Goal: Obtain resource: Download file/media

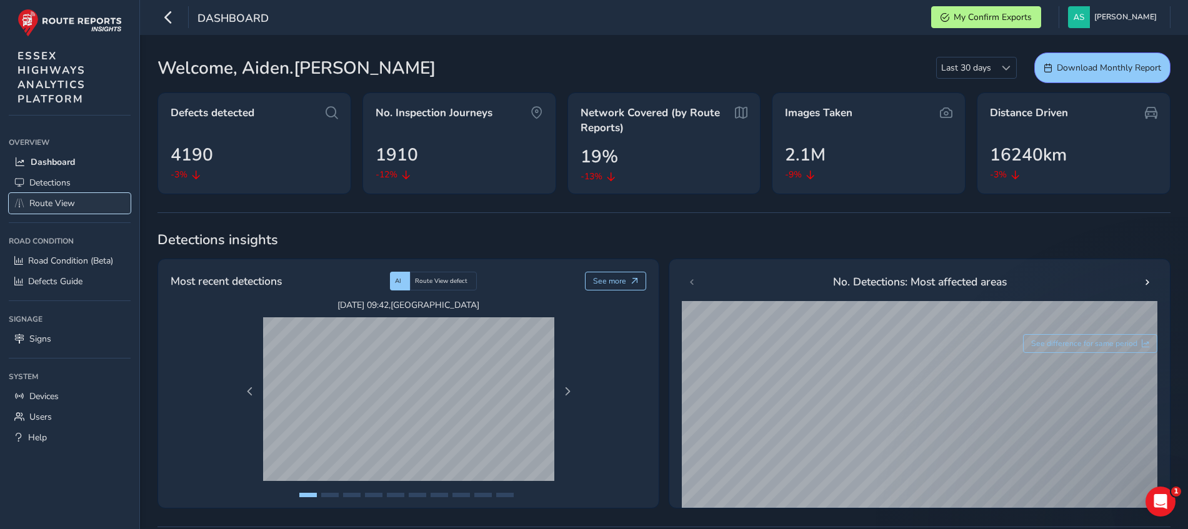
click at [47, 203] on span "Route View" at bounding box center [52, 203] width 46 height 12
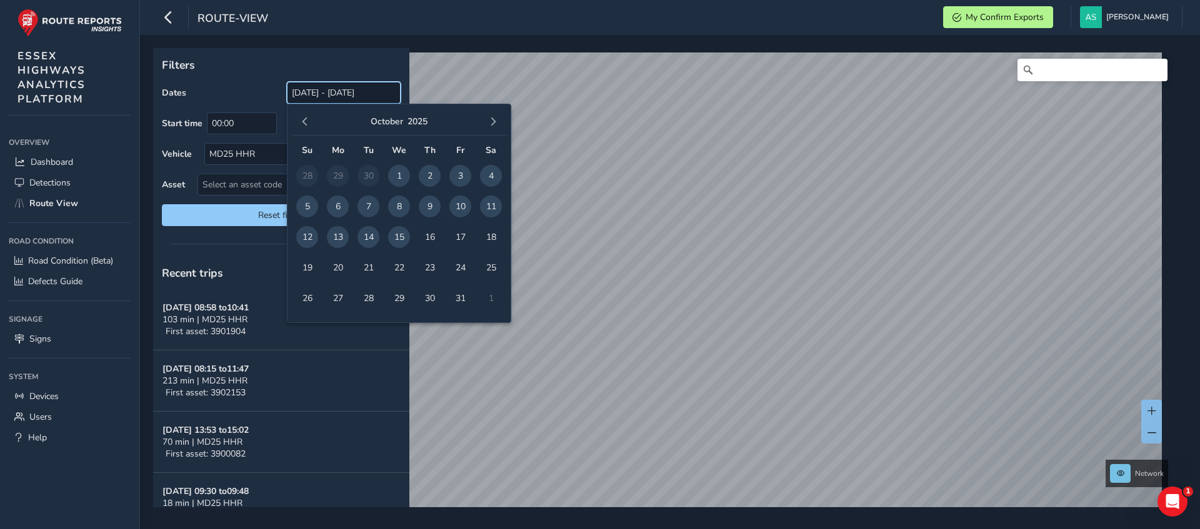
click at [362, 98] on input "[DATE] - [DATE]" at bounding box center [344, 93] width 114 height 22
click at [396, 239] on span "15" at bounding box center [399, 237] width 22 height 22
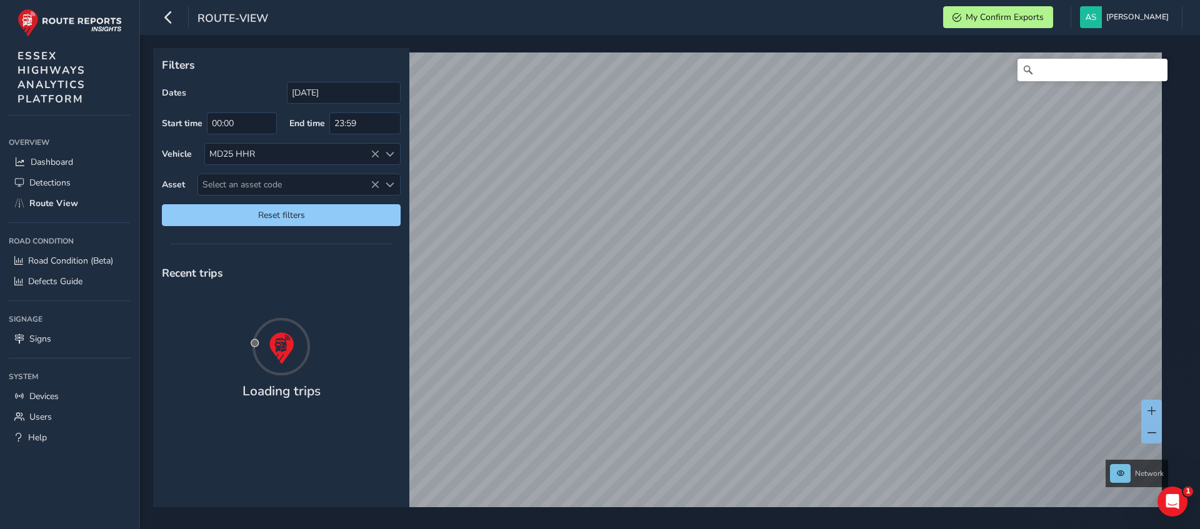
type input "[DATE] - [DATE]"
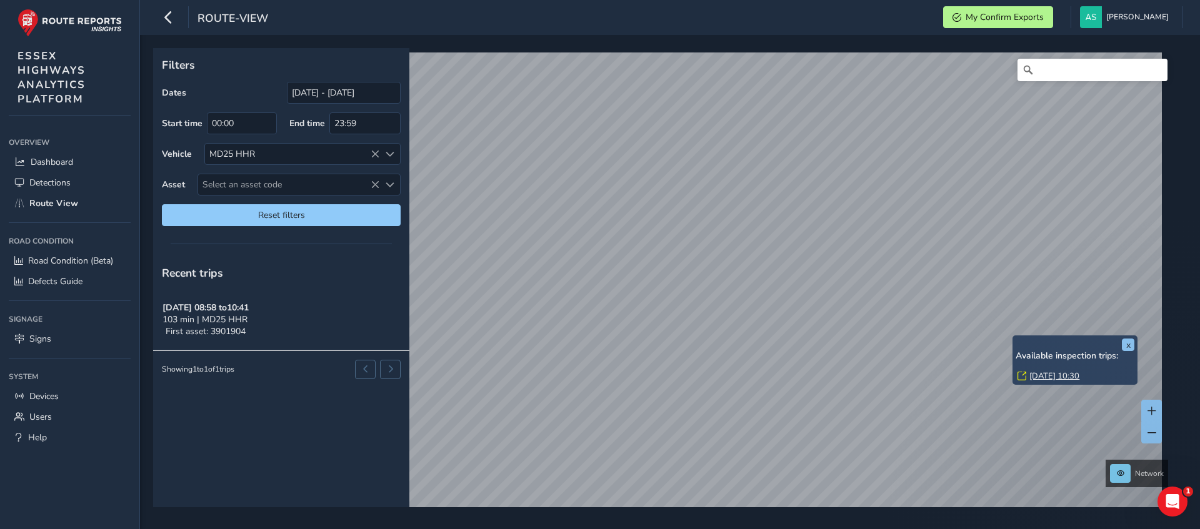
click at [1052, 372] on link "[DATE] 10:30" at bounding box center [1054, 376] width 50 height 11
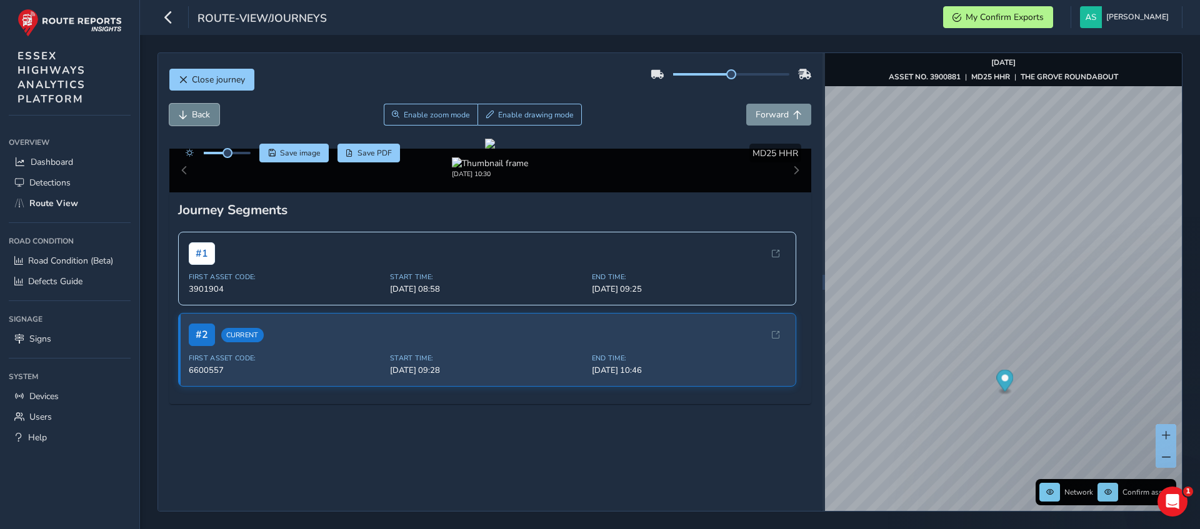
click at [195, 115] on span "Back" at bounding box center [201, 115] width 18 height 12
click at [755, 119] on span "Forward" at bounding box center [771, 115] width 33 height 12
click at [301, 156] on span "Save image" at bounding box center [300, 153] width 41 height 10
click at [229, 79] on span "Close journey" at bounding box center [218, 80] width 53 height 12
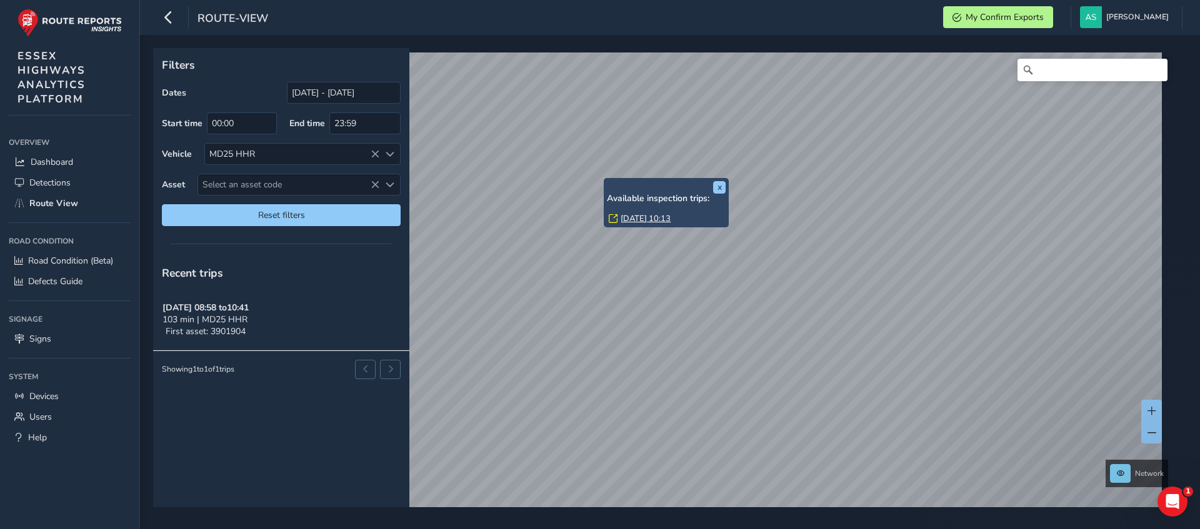
click at [657, 218] on link "[DATE] 10:13" at bounding box center [646, 218] width 50 height 11
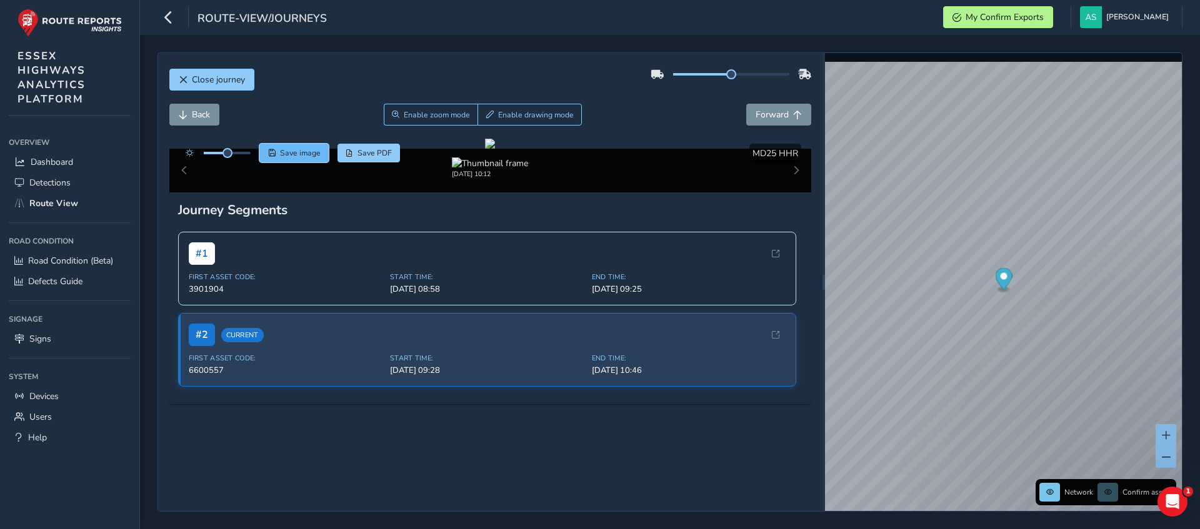
click at [282, 151] on span "Save image" at bounding box center [300, 153] width 41 height 10
click at [755, 111] on span "Forward" at bounding box center [771, 115] width 33 height 12
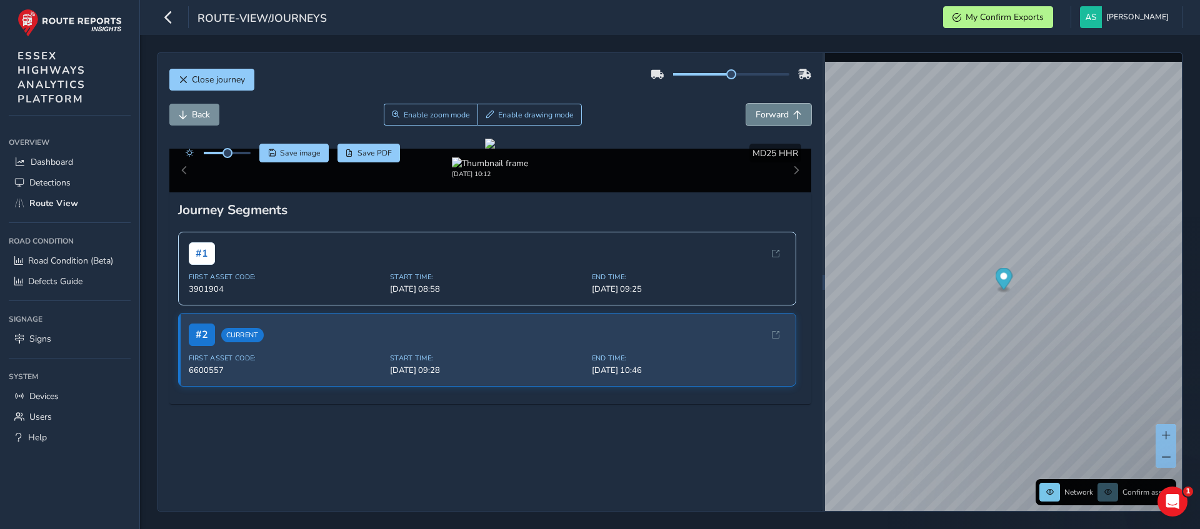
click at [755, 111] on span "Forward" at bounding box center [771, 115] width 33 height 12
click at [240, 69] on button "Close journey" at bounding box center [211, 80] width 85 height 22
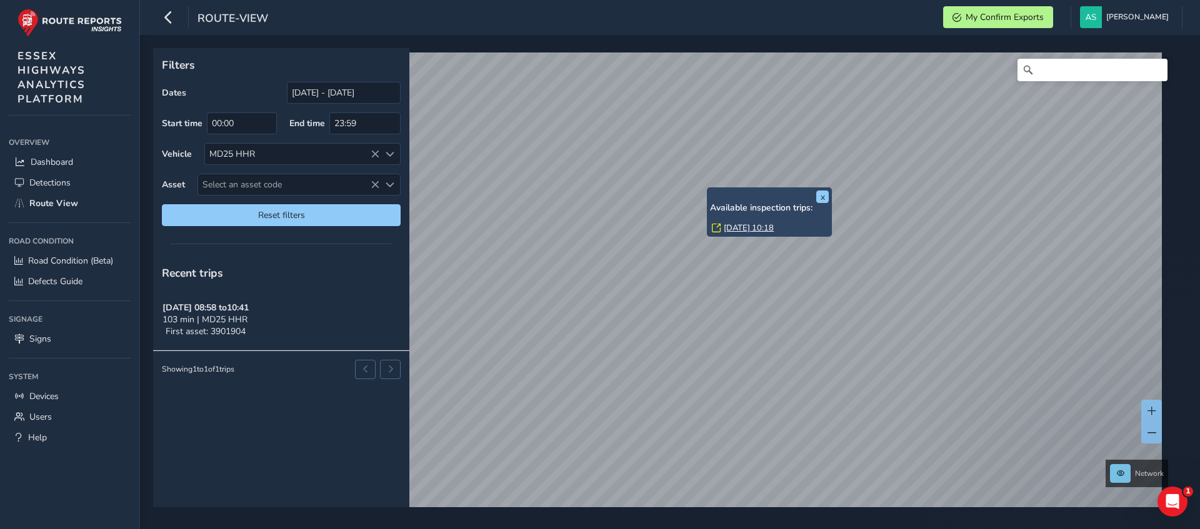
click at [748, 226] on link "[DATE] 10:18" at bounding box center [749, 227] width 50 height 11
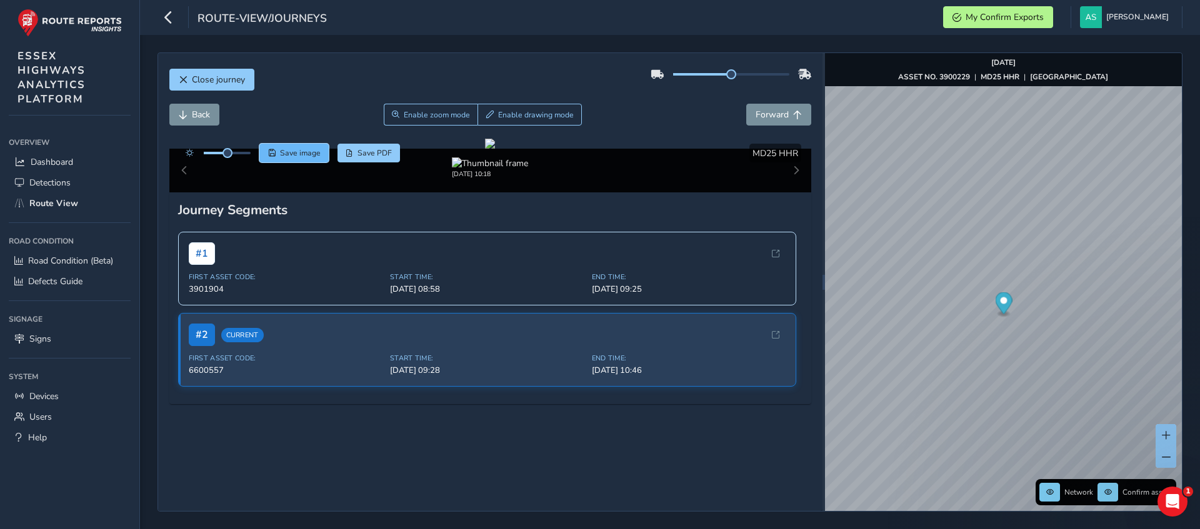
click at [292, 153] on span "Save image" at bounding box center [300, 153] width 41 height 10
